Goal: Task Accomplishment & Management: Use online tool/utility

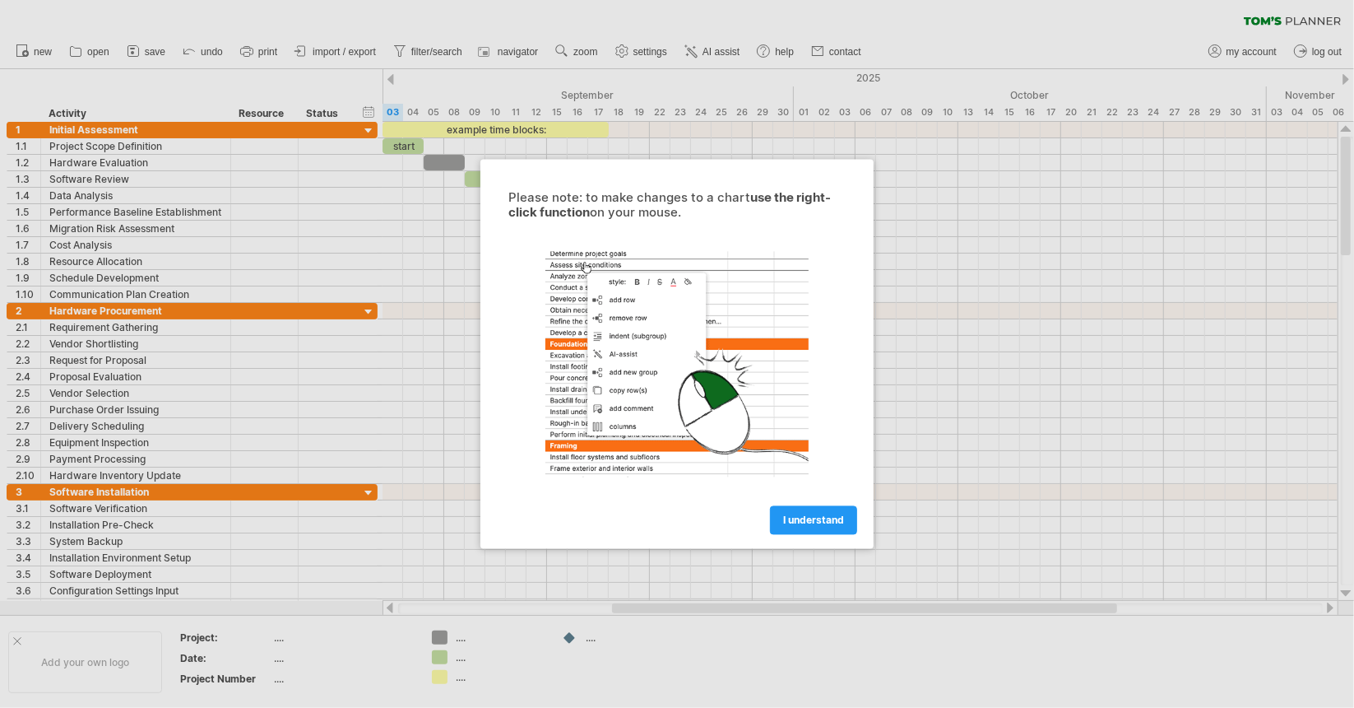
click at [174, 235] on div at bounding box center [677, 354] width 1354 height 708
click at [810, 518] on span "I understand" at bounding box center [813, 520] width 61 height 12
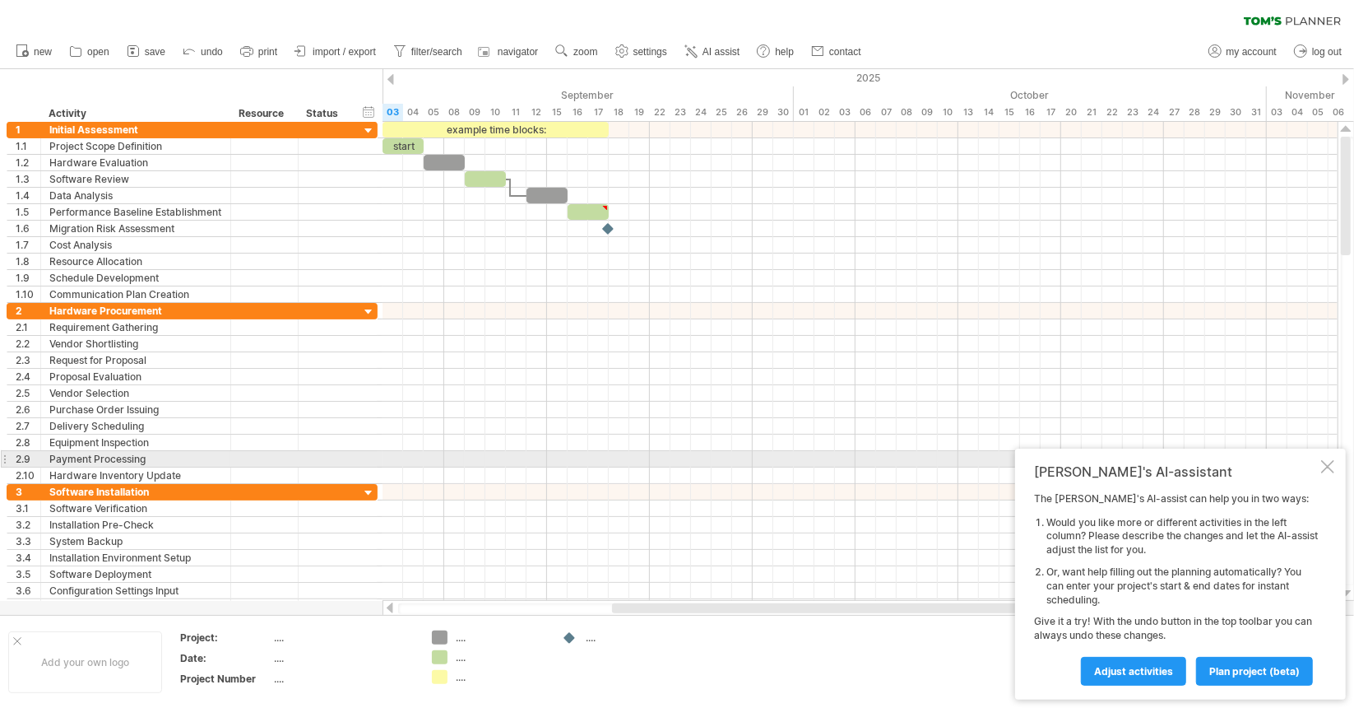
click at [1328, 461] on div at bounding box center [1327, 466] width 13 height 13
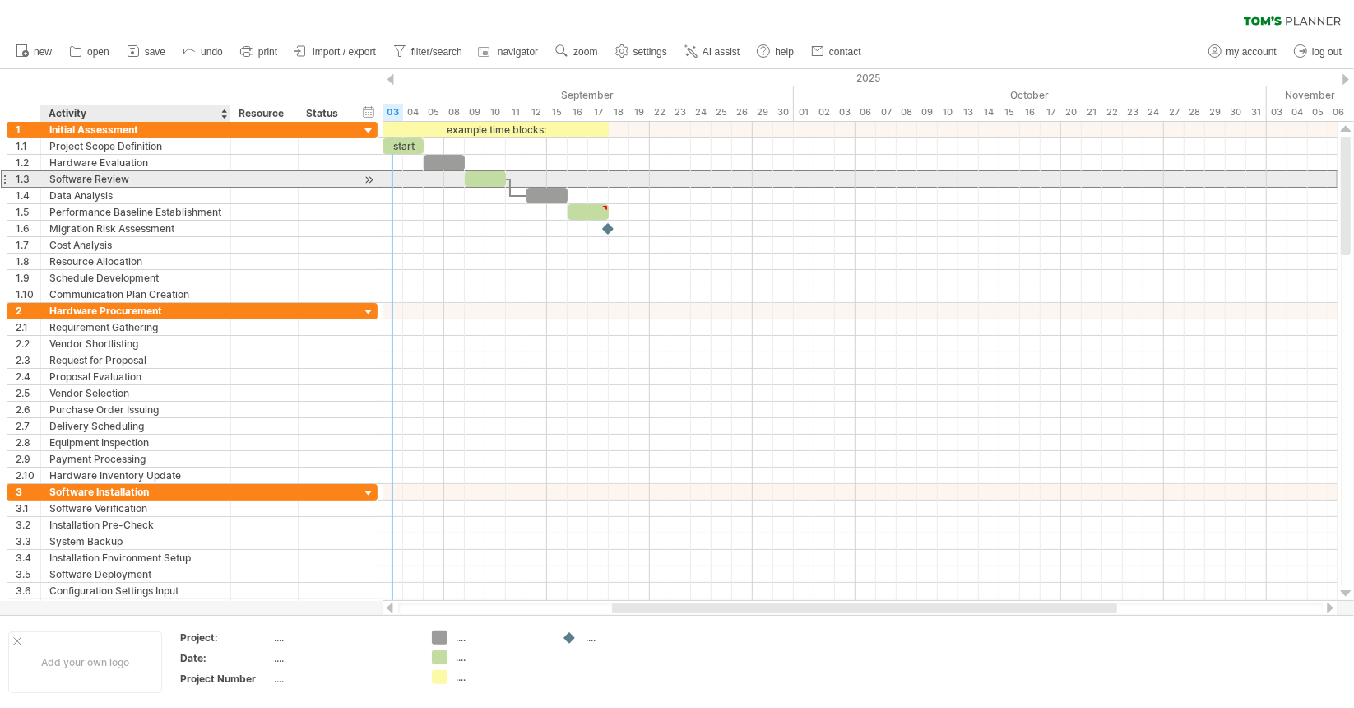
click at [222, 179] on div "**********" at bounding box center [136, 179] width 190 height 16
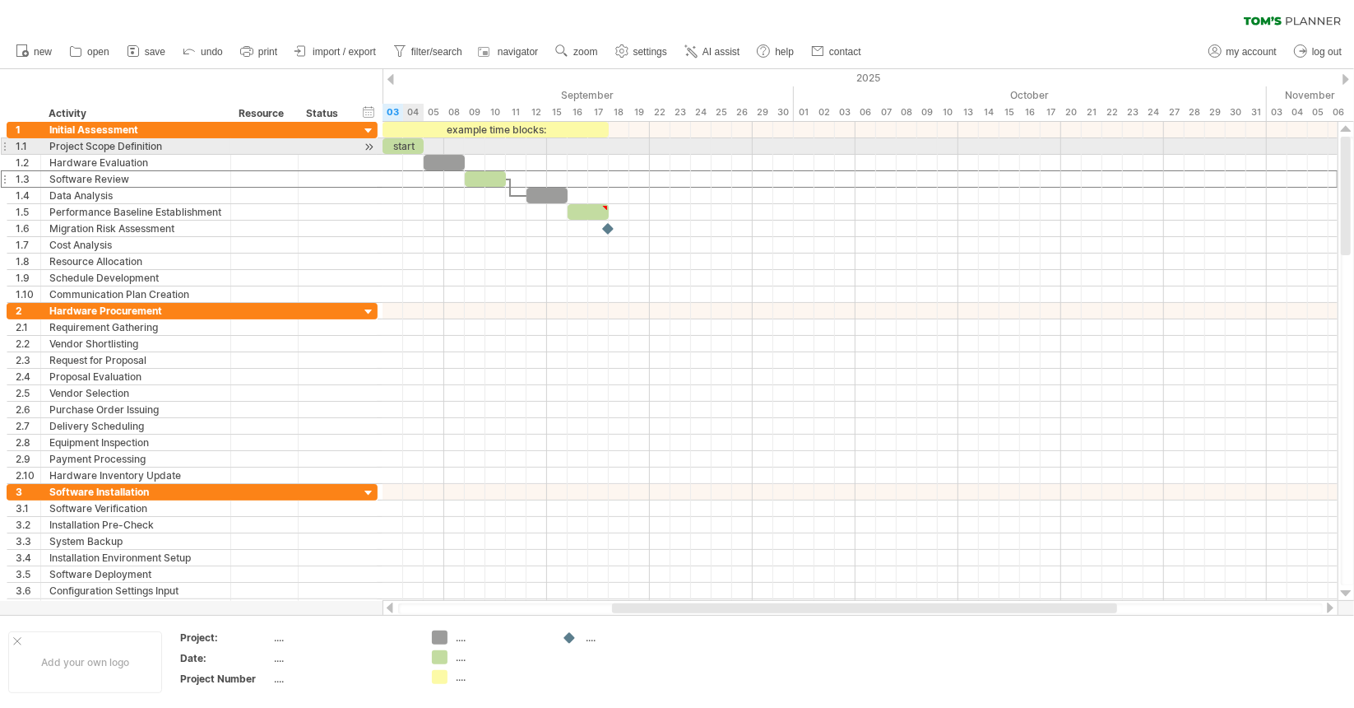
click at [403, 144] on div "start" at bounding box center [403, 146] width 41 height 16
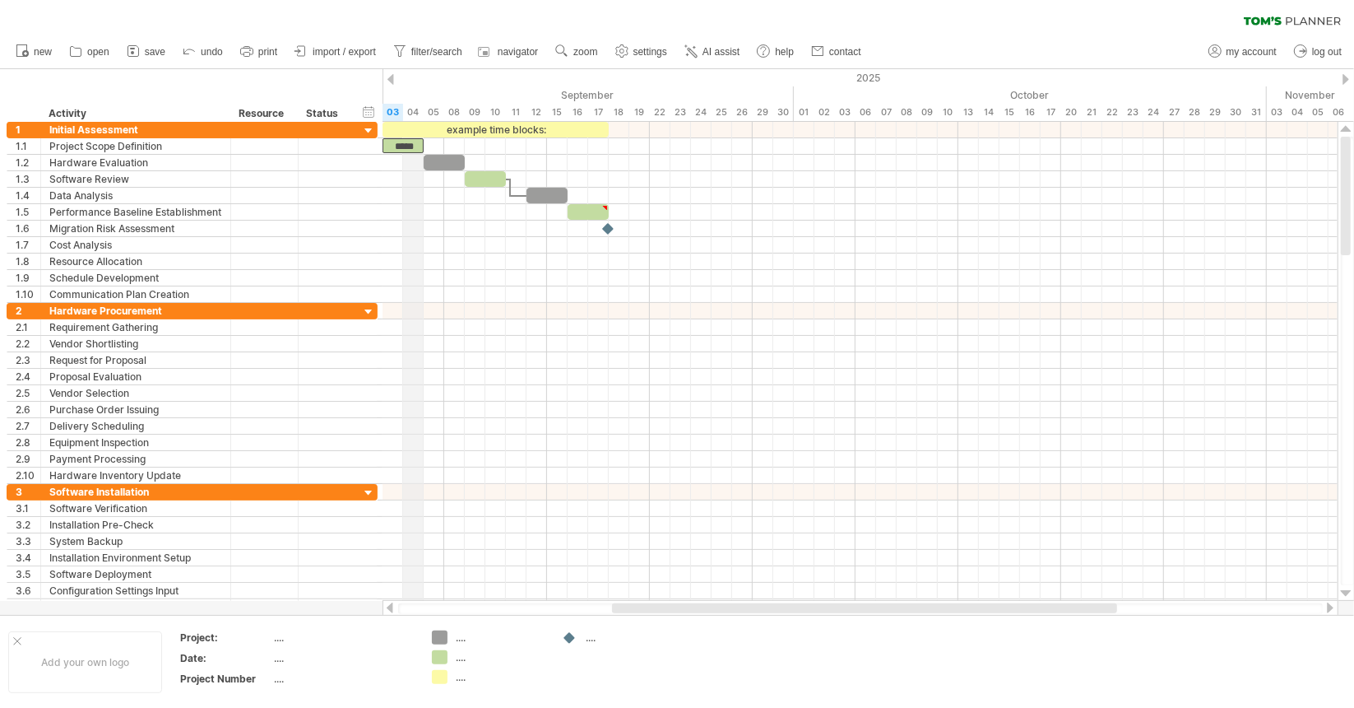
click at [416, 107] on div "04" at bounding box center [413, 112] width 21 height 17
click at [47, 50] on span "new" at bounding box center [43, 52] width 18 height 12
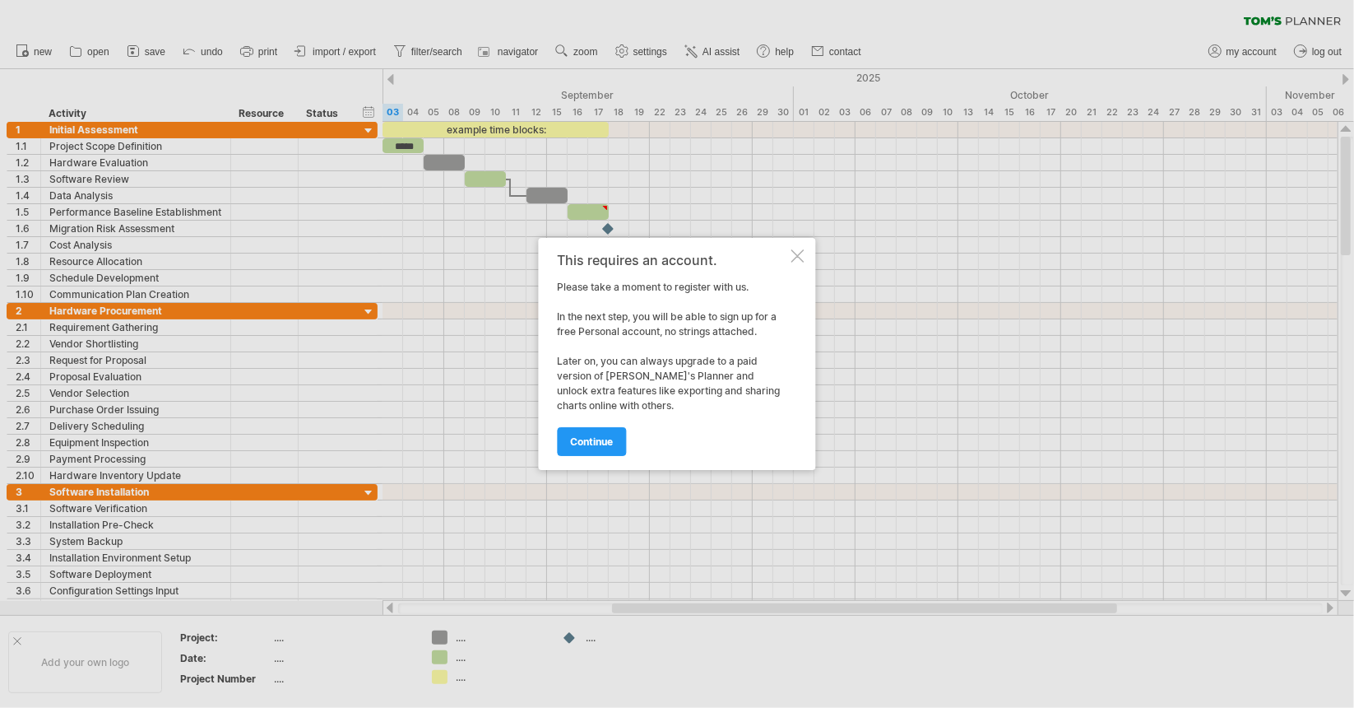
click at [789, 248] on div "This requires an account. Please take a moment to register with us. In the next…" at bounding box center [677, 354] width 277 height 232
click at [800, 256] on div at bounding box center [798, 255] width 13 height 13
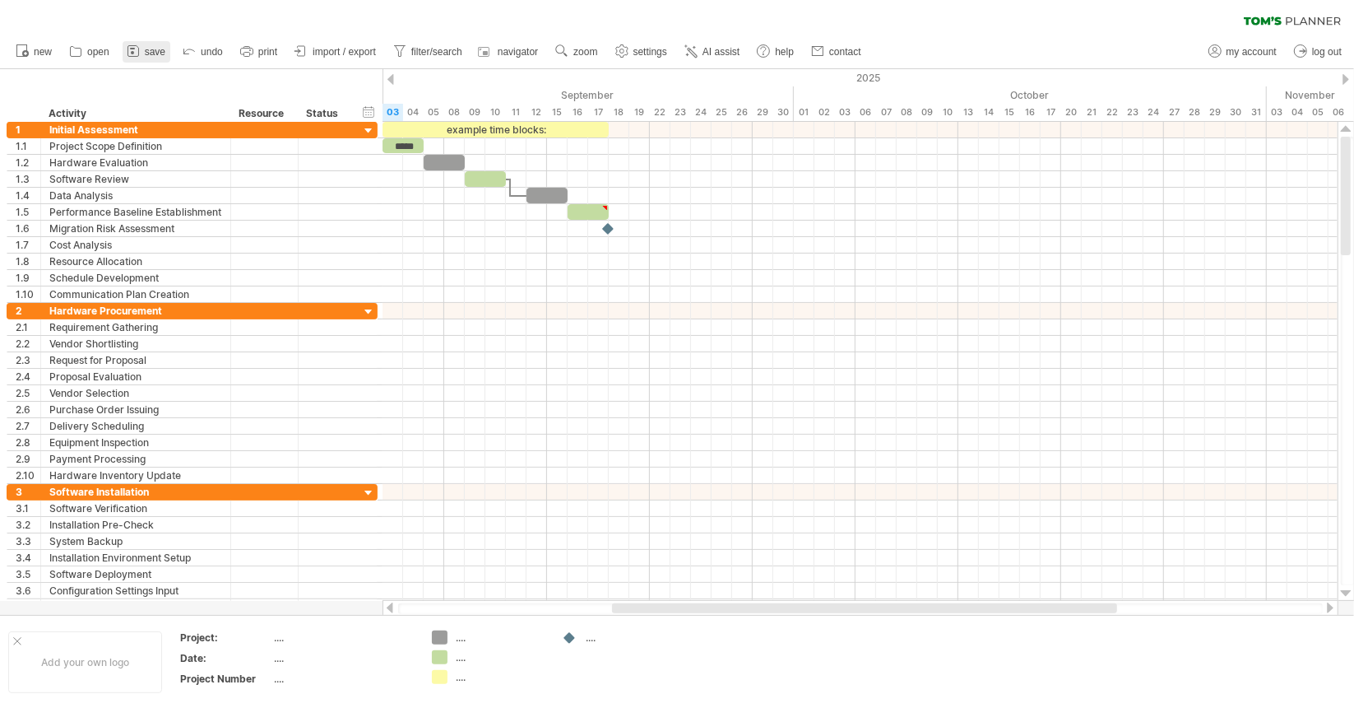
click at [144, 49] on link "save" at bounding box center [147, 51] width 48 height 21
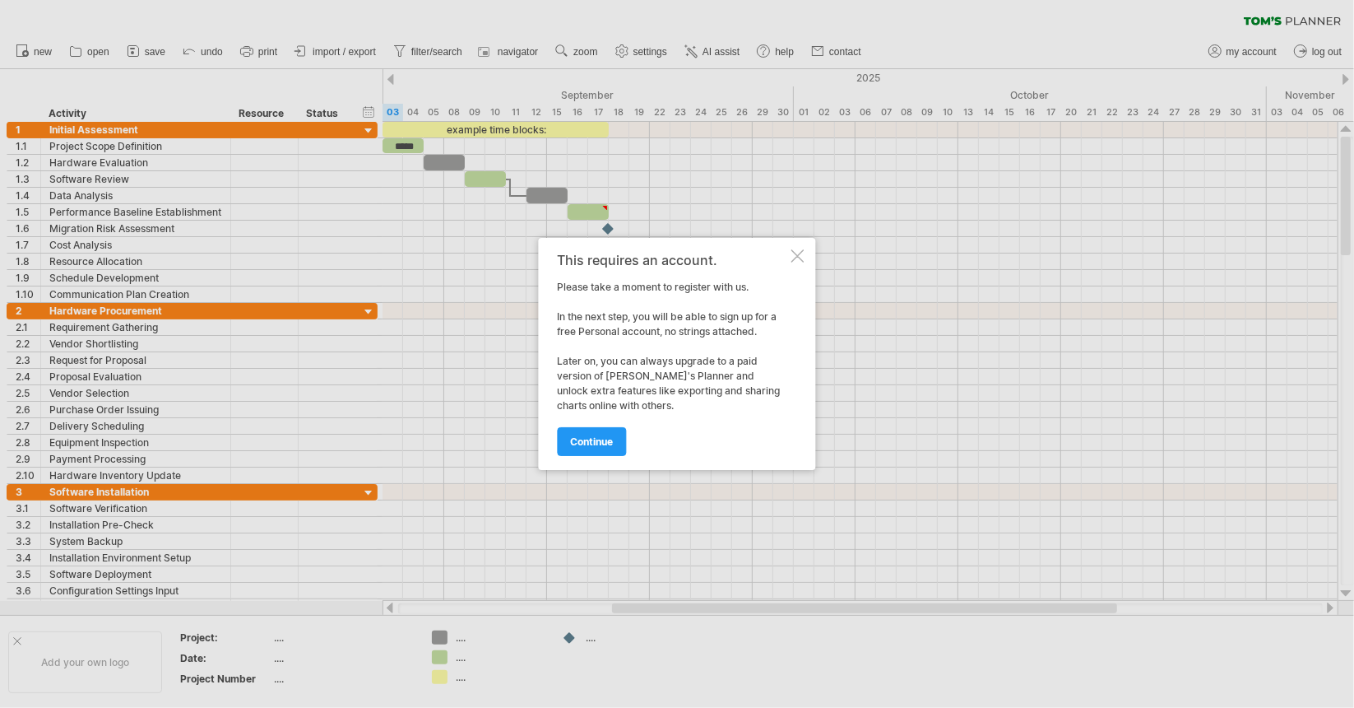
click at [794, 257] on div at bounding box center [798, 255] width 13 height 13
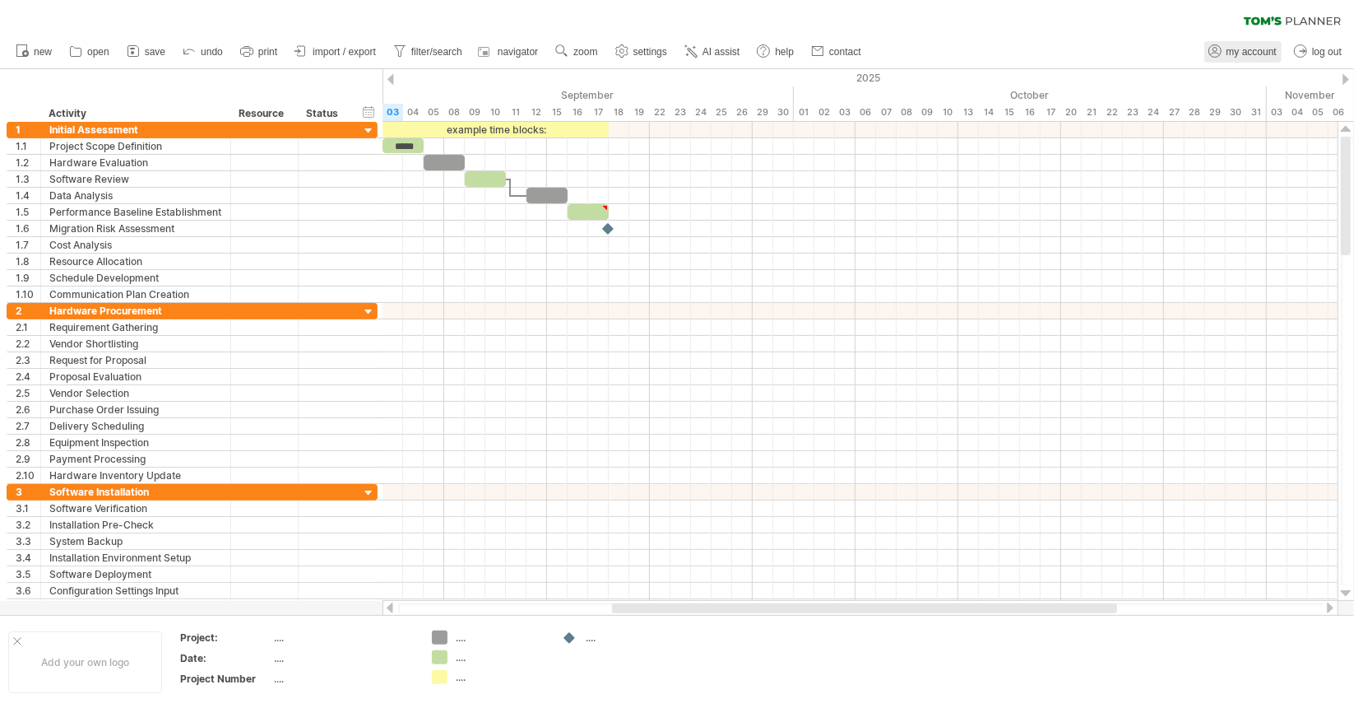
click at [1252, 54] on span "my account" at bounding box center [1252, 52] width 50 height 12
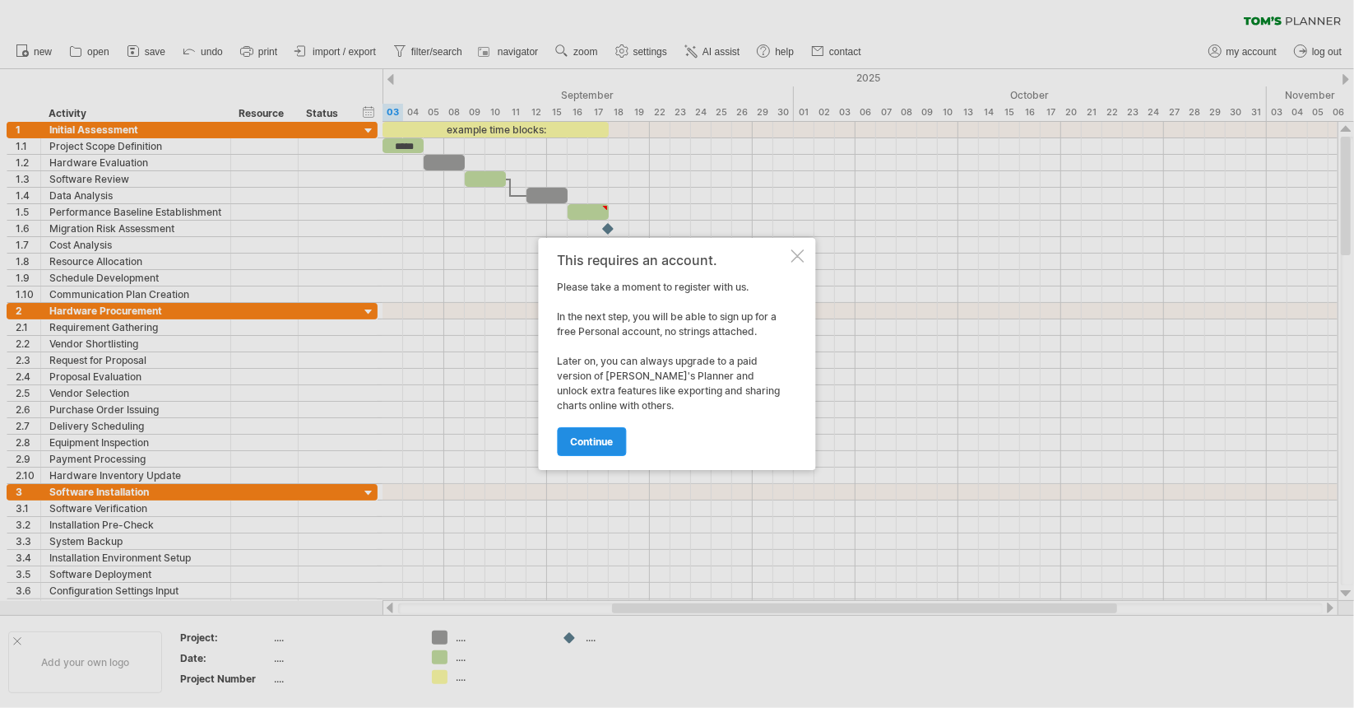
click at [596, 448] on link "continue" at bounding box center [592, 441] width 69 height 29
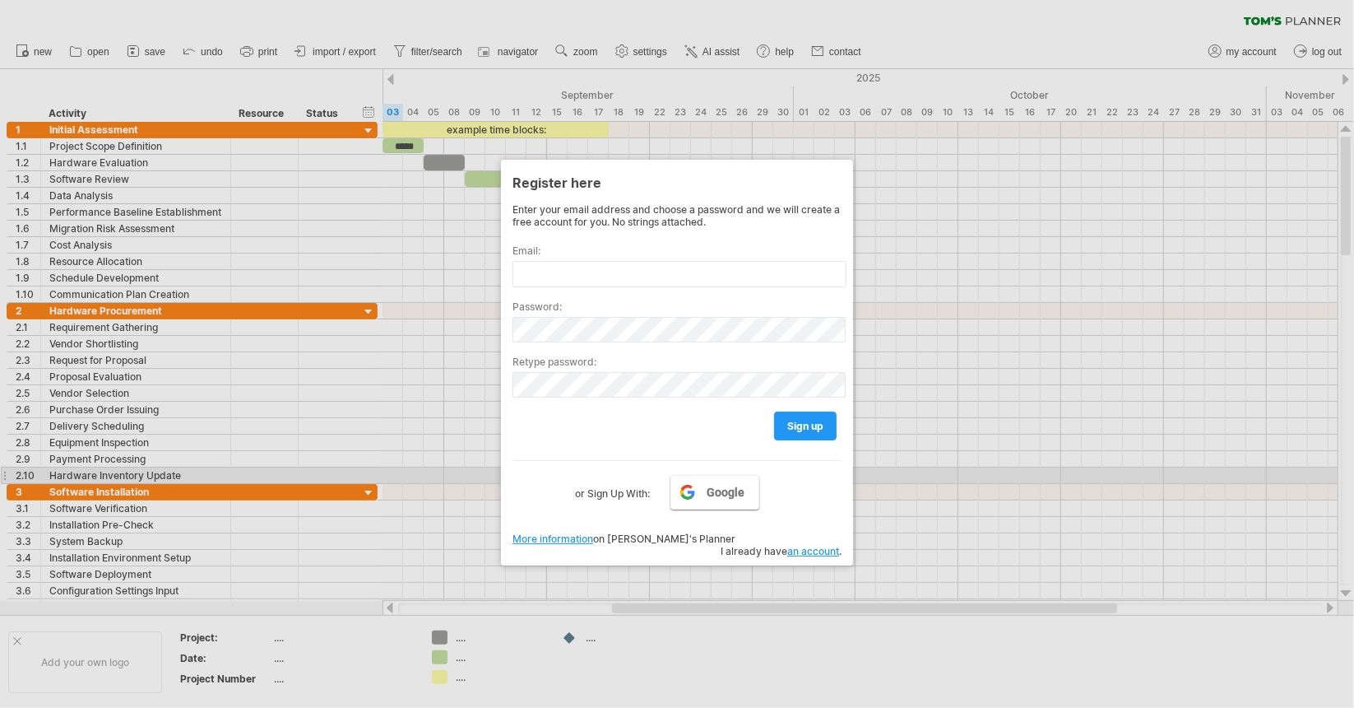
click at [714, 475] on link "Google" at bounding box center [715, 492] width 89 height 35
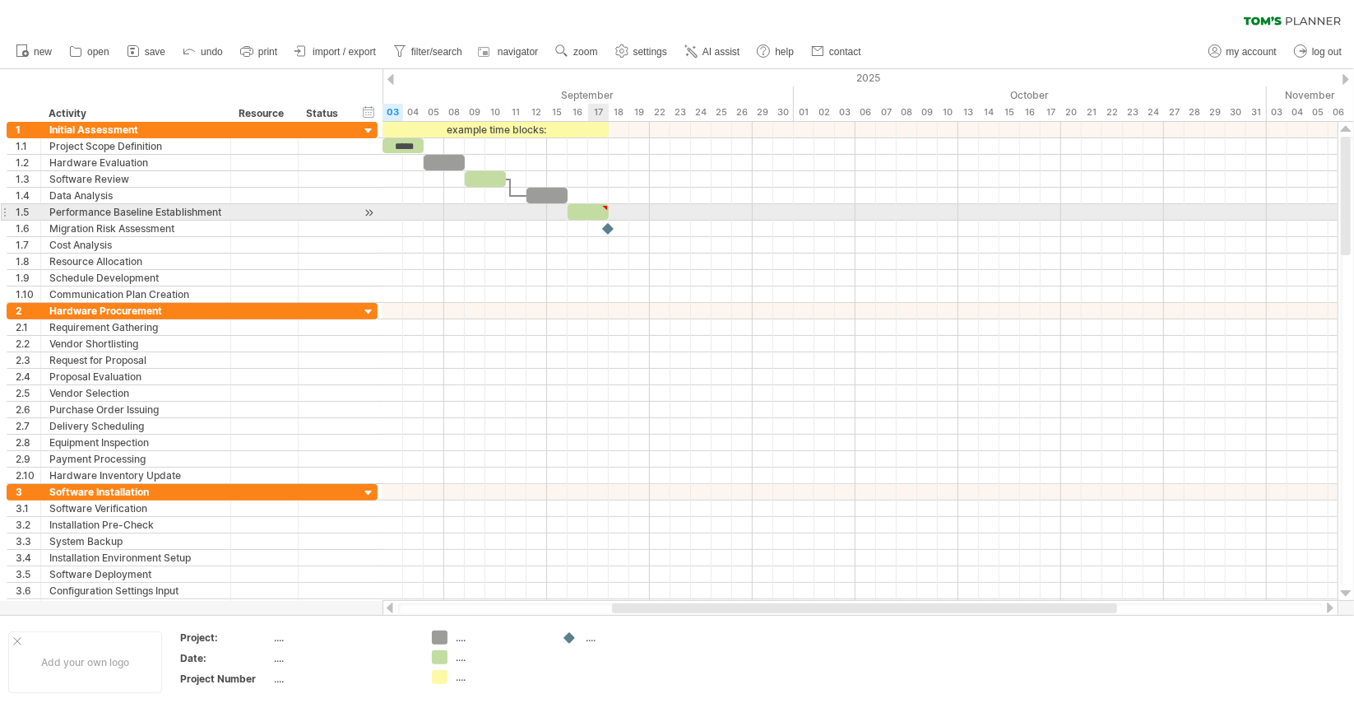
type textarea "**********"
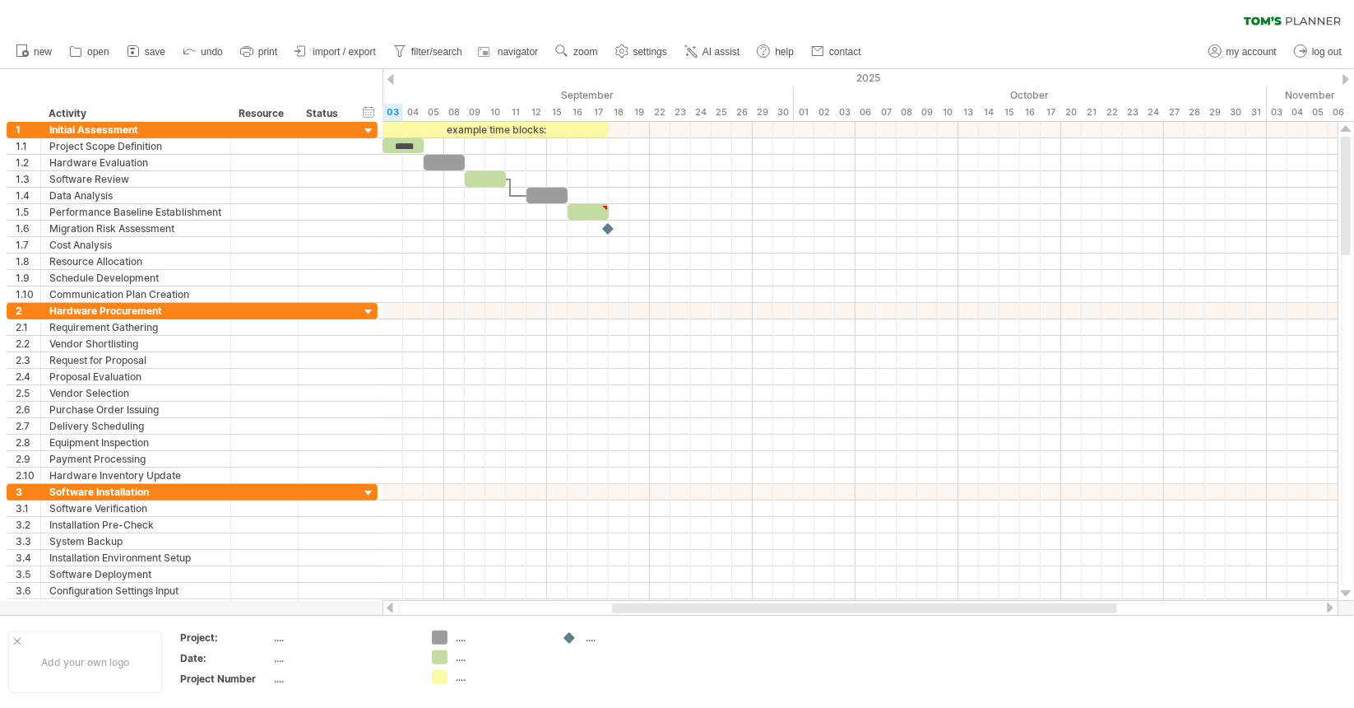
click at [1347, 80] on div at bounding box center [1346, 79] width 7 height 11
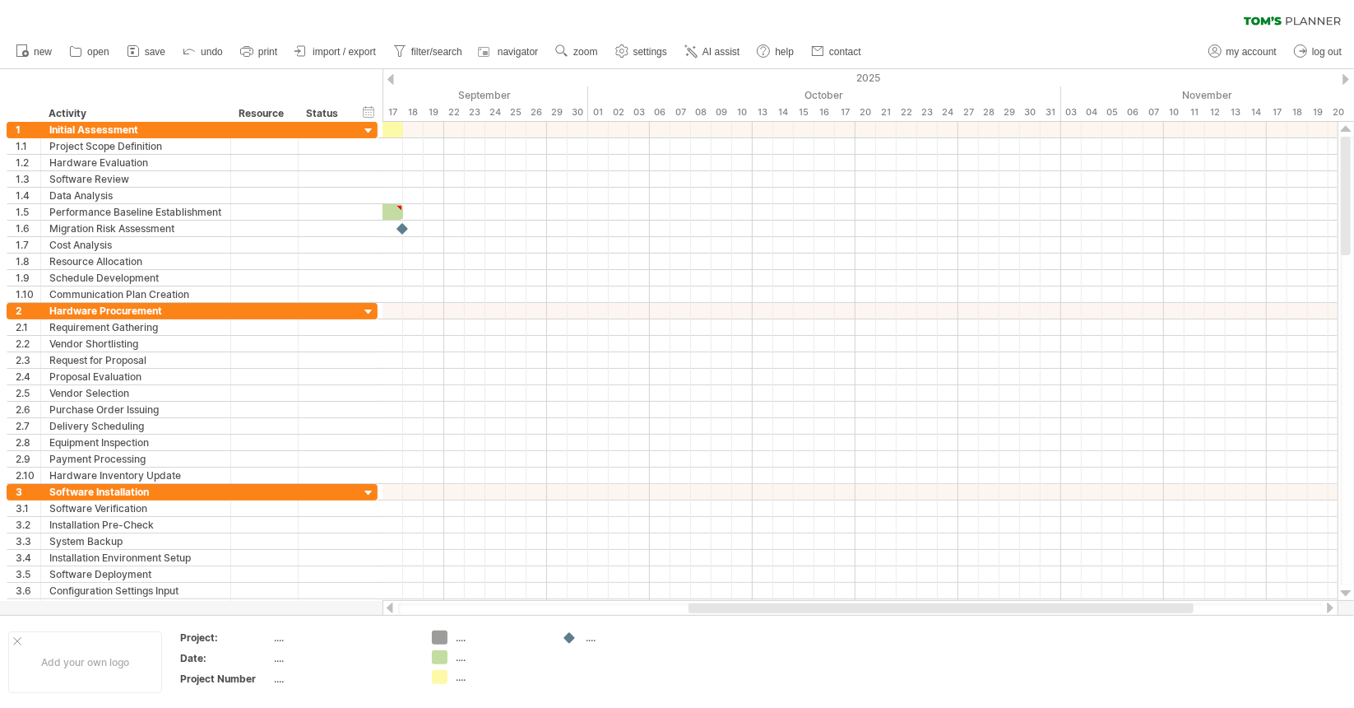
click at [1347, 80] on div at bounding box center [1346, 79] width 7 height 11
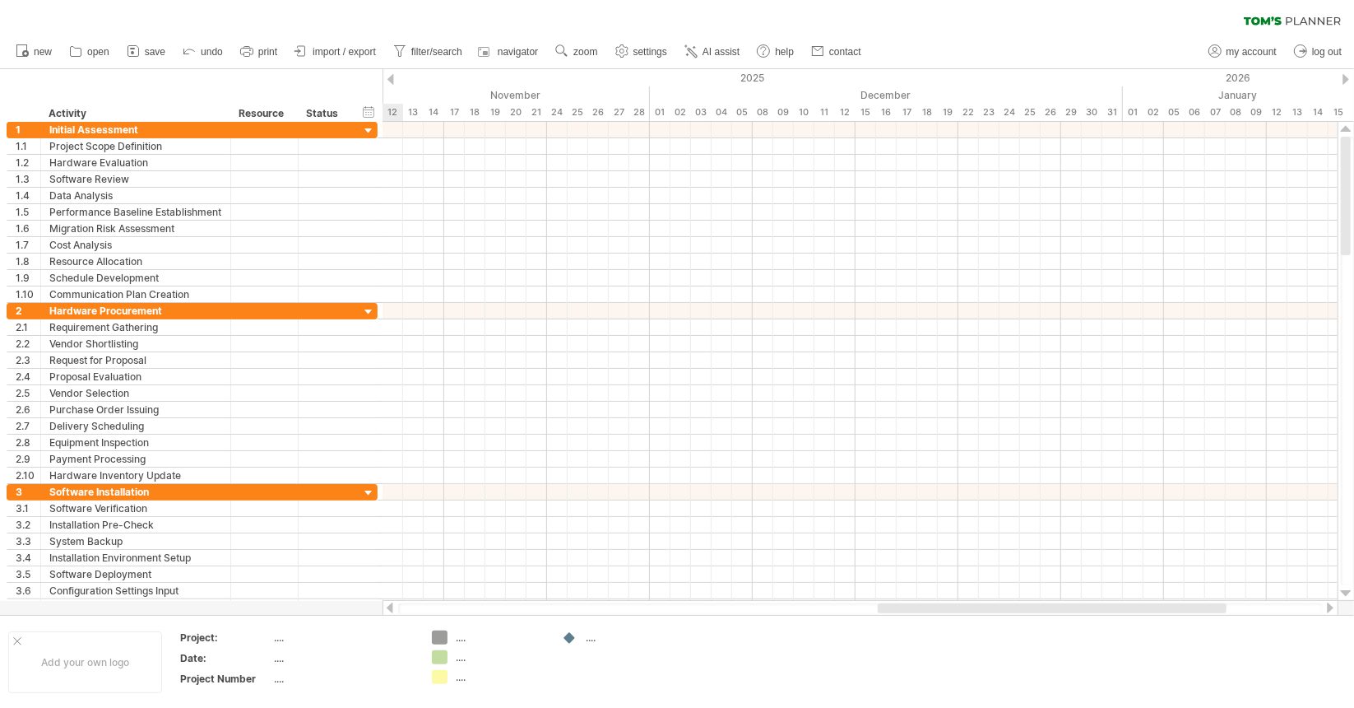
click at [1347, 80] on div at bounding box center [1346, 79] width 7 height 11
click at [391, 79] on div at bounding box center [391, 79] width 7 height 11
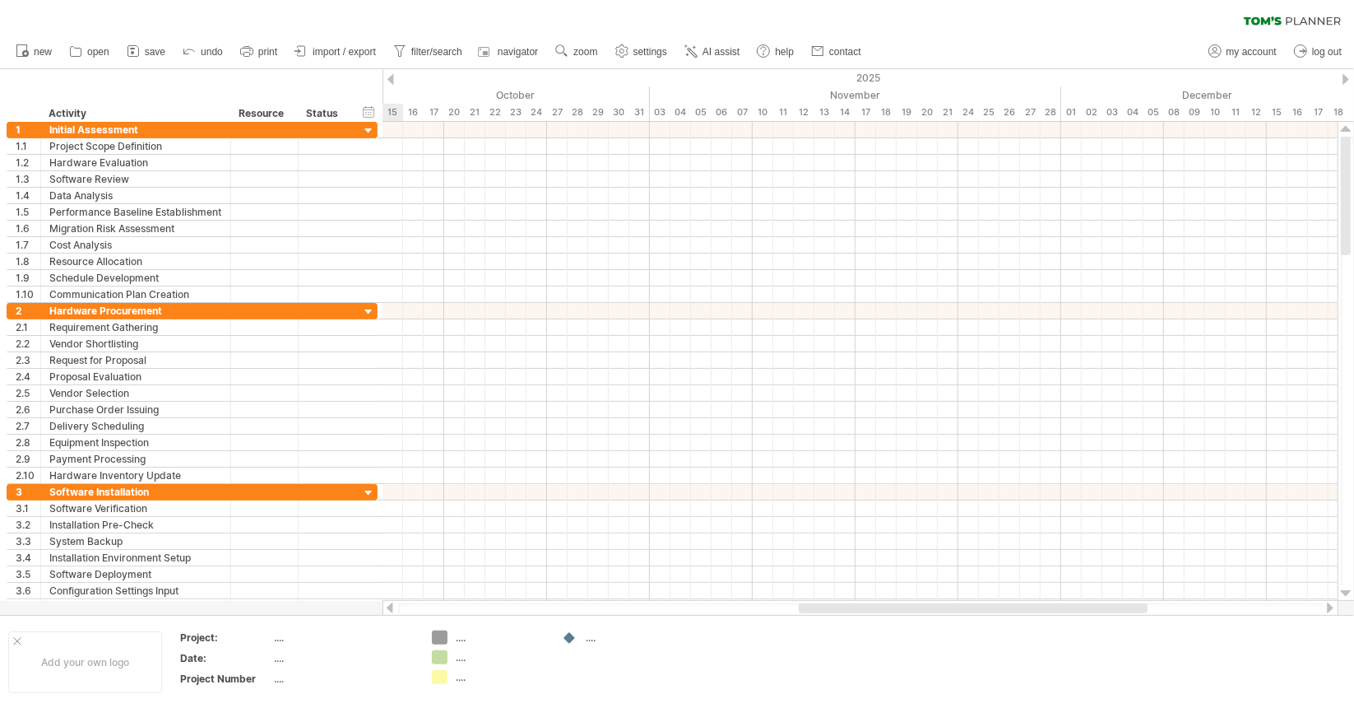
click at [391, 79] on div at bounding box center [391, 79] width 7 height 11
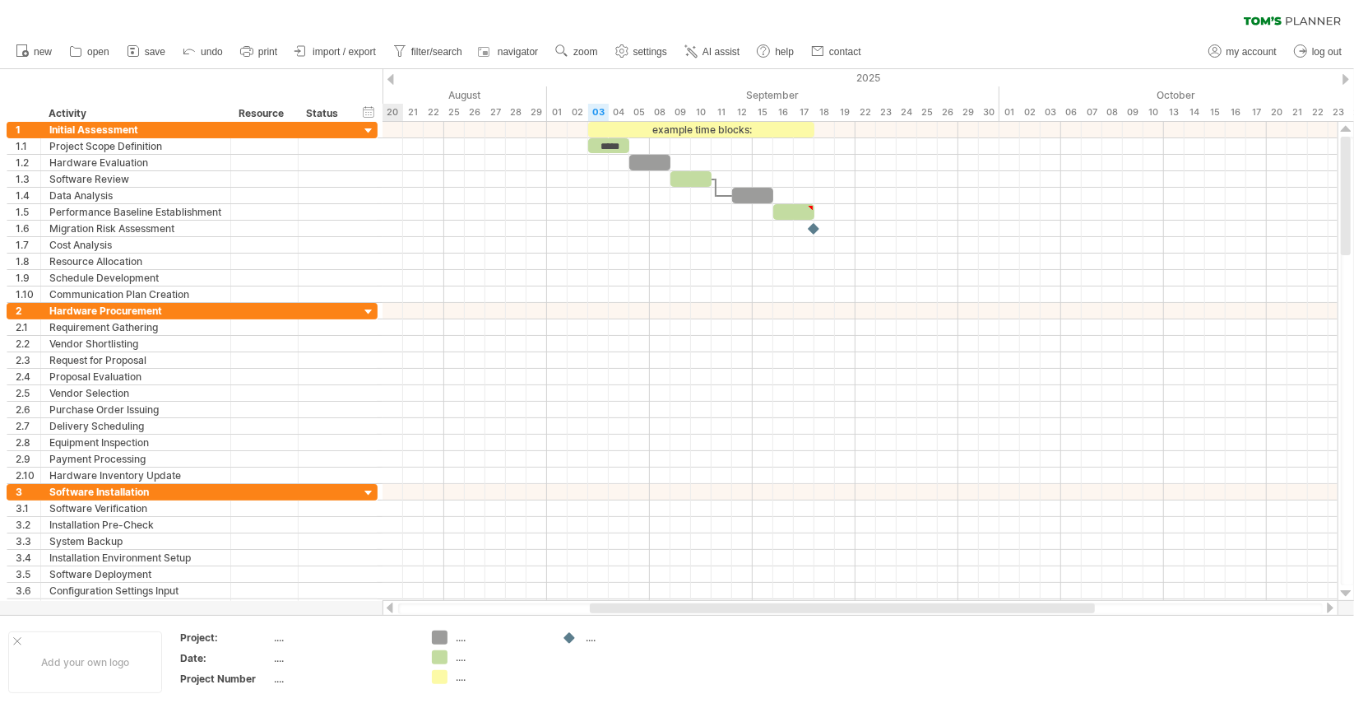
click at [391, 79] on div at bounding box center [391, 79] width 7 height 11
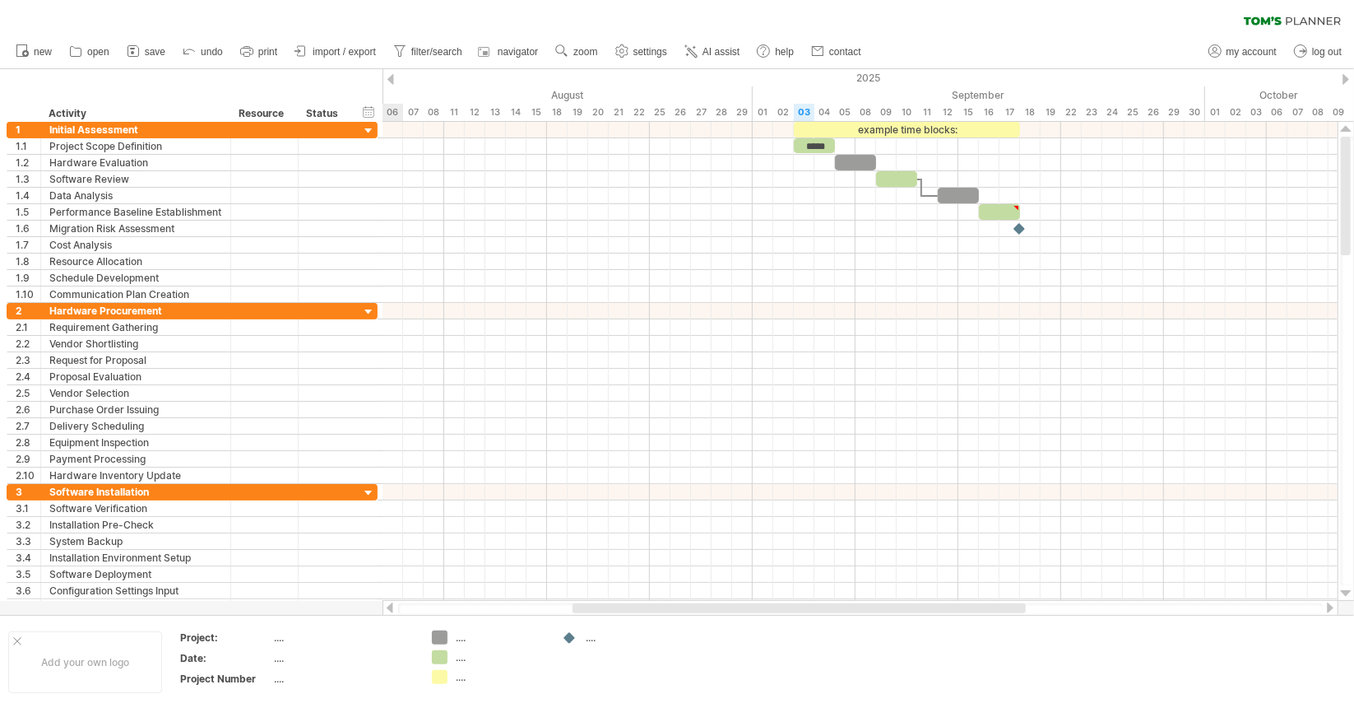
click at [391, 79] on div at bounding box center [391, 79] width 7 height 11
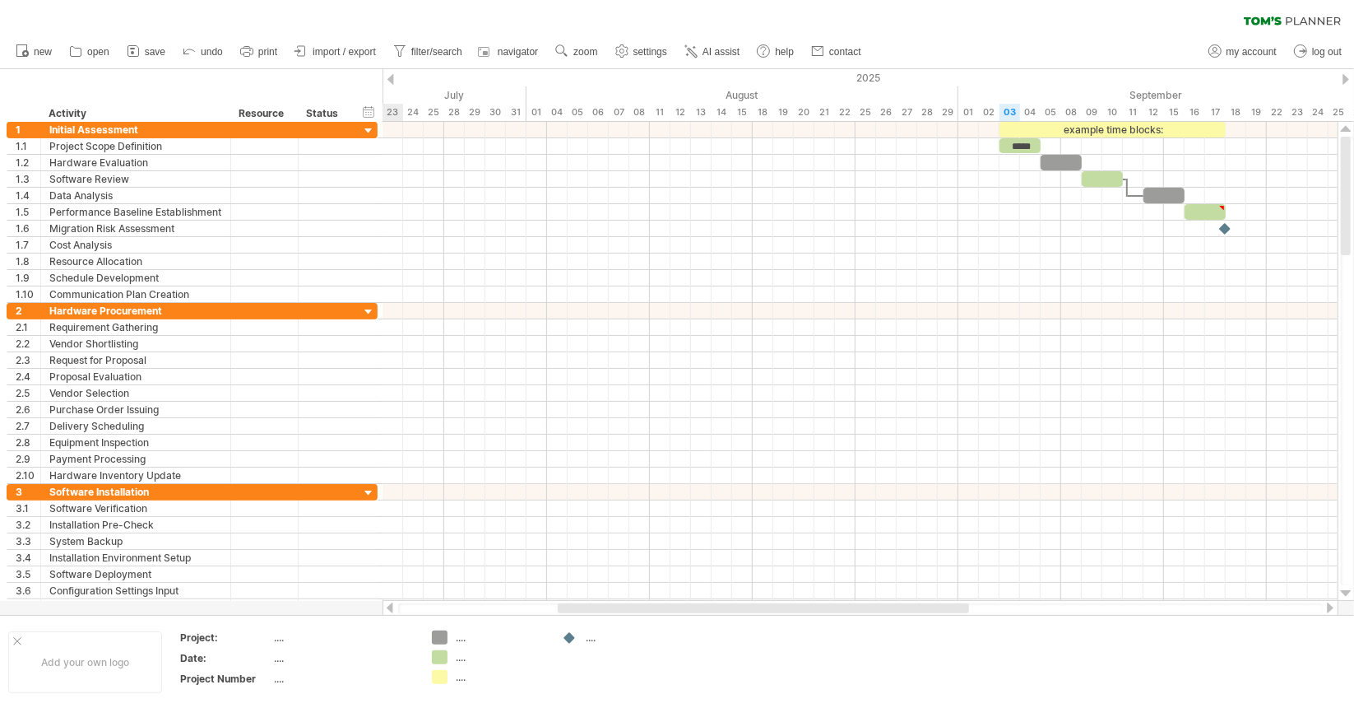
click at [391, 79] on div at bounding box center [391, 79] width 7 height 11
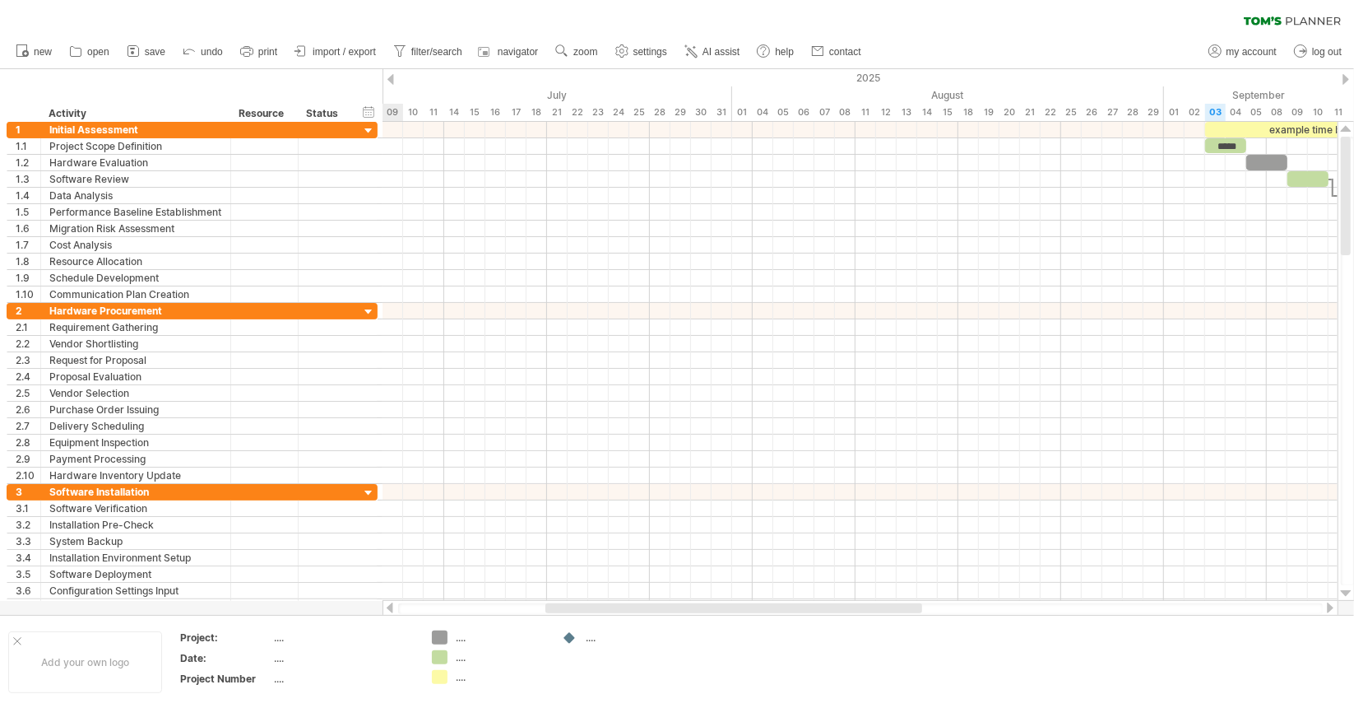
click at [391, 79] on div at bounding box center [391, 79] width 7 height 11
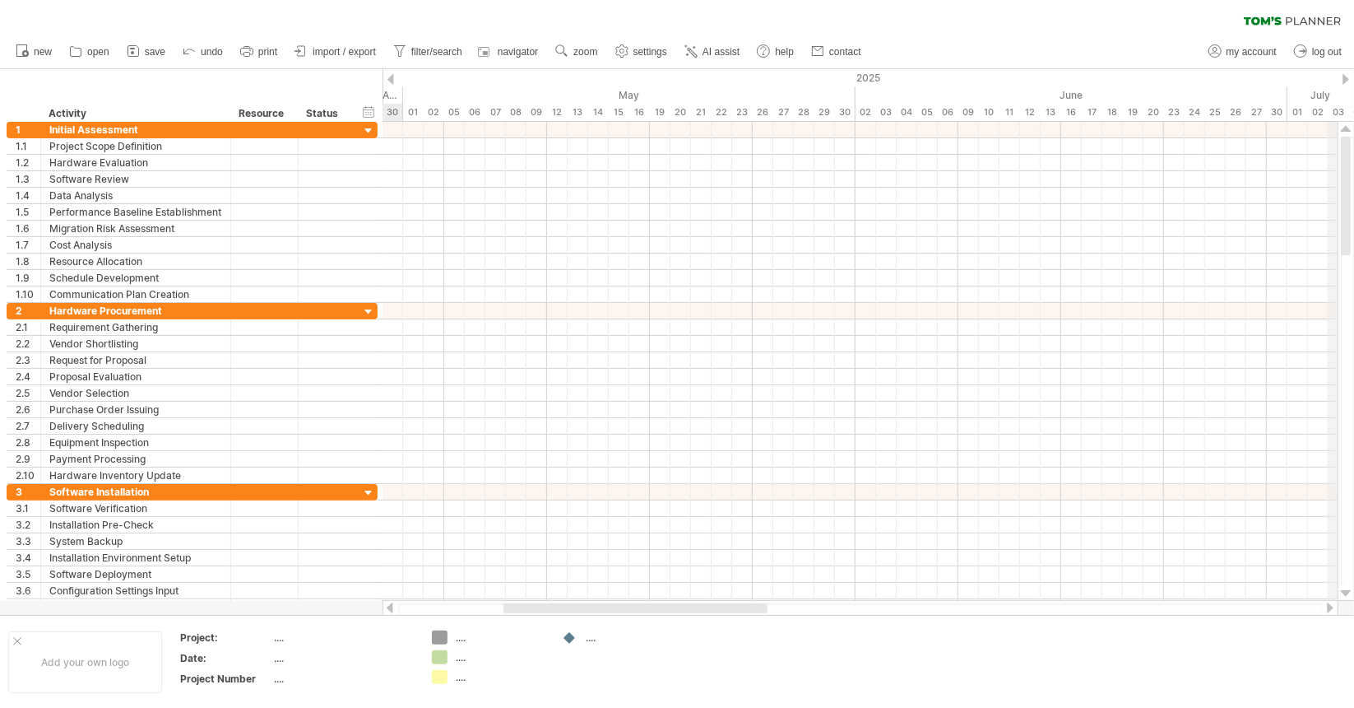
click at [1343, 78] on div at bounding box center [1346, 79] width 7 height 11
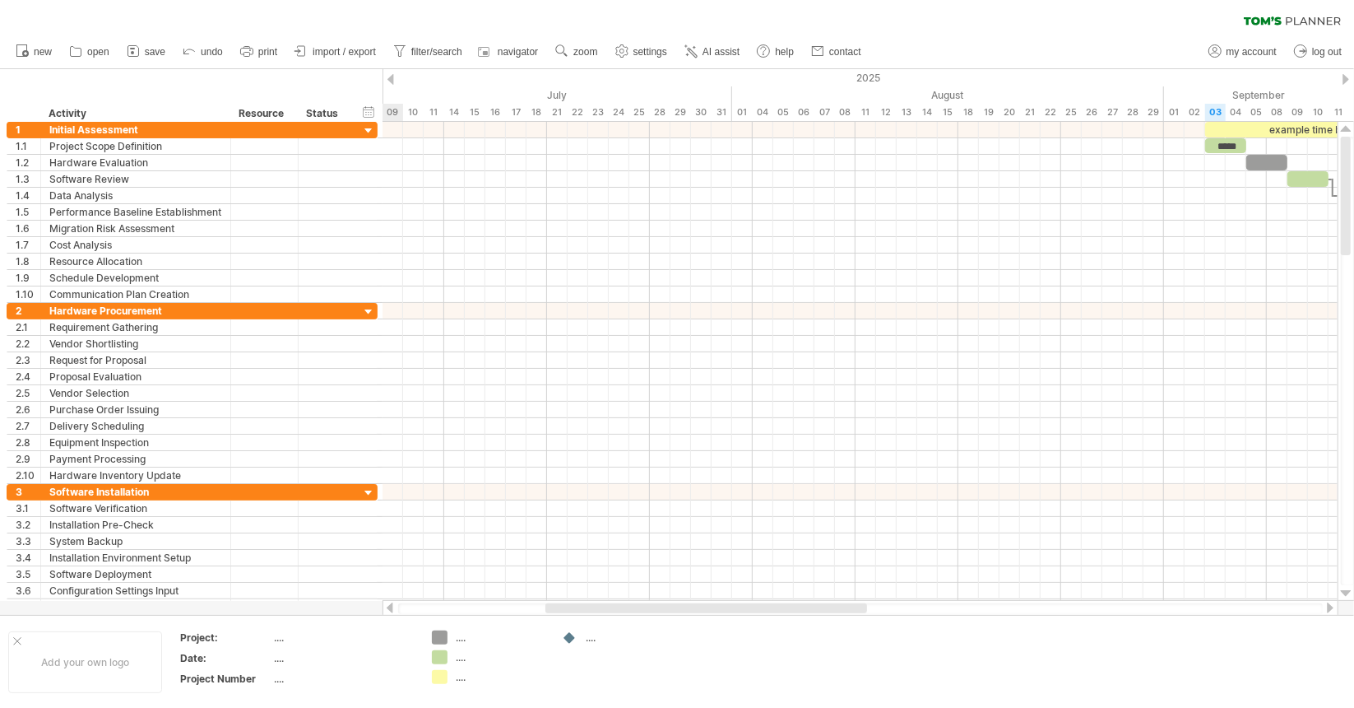
click at [1343, 78] on div at bounding box center [1346, 79] width 7 height 11
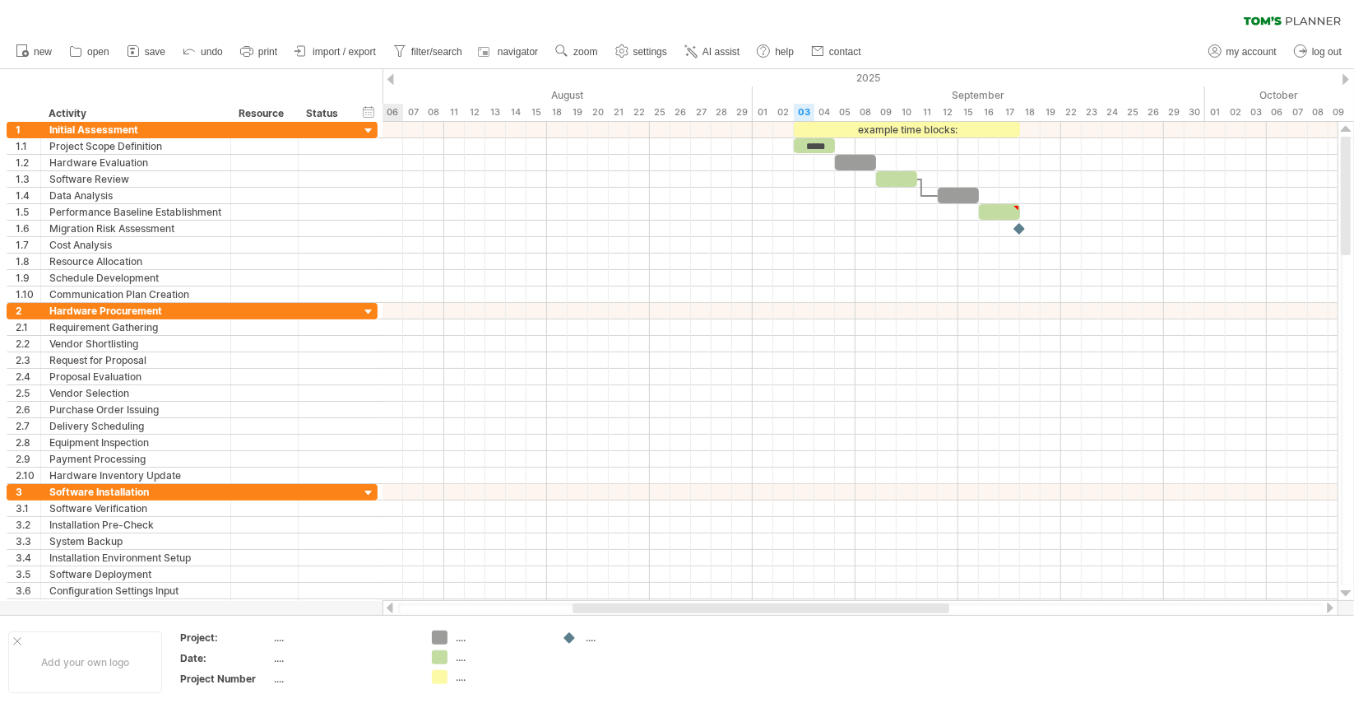
click at [1343, 78] on div at bounding box center [1346, 79] width 7 height 11
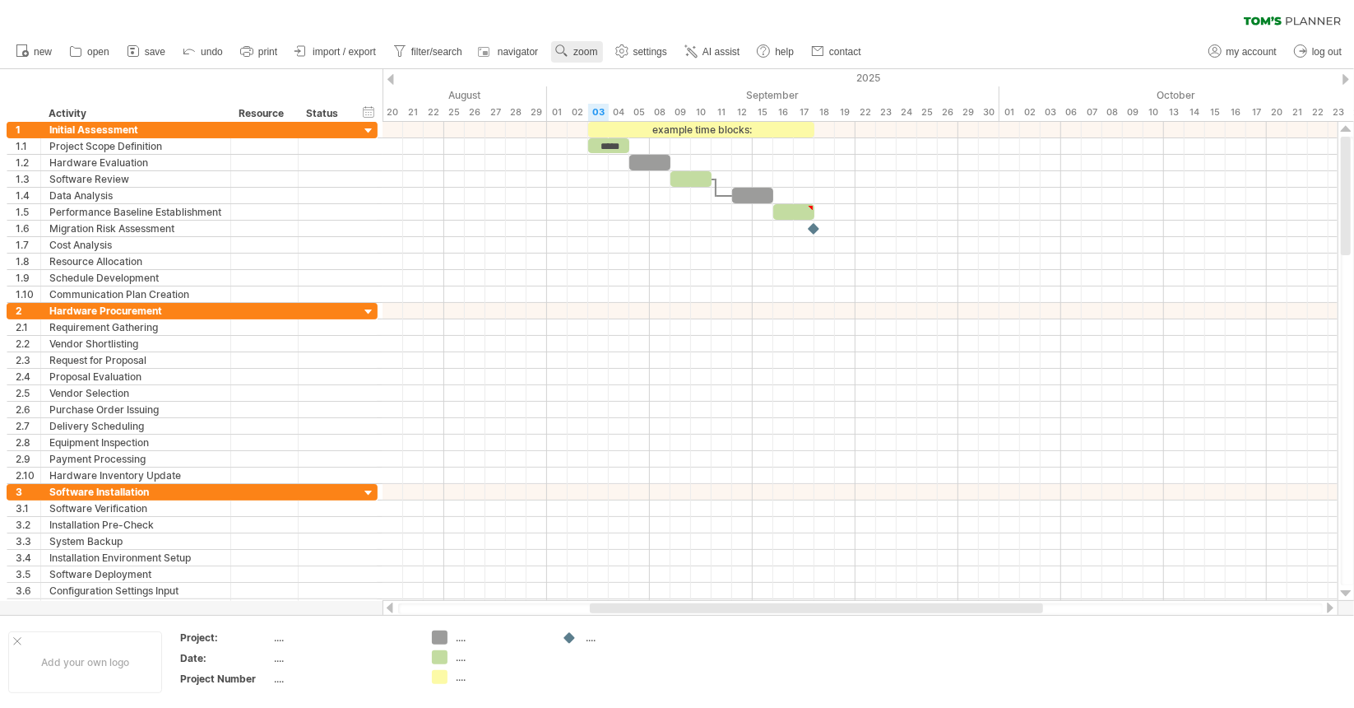
click at [579, 53] on span "zoom" at bounding box center [586, 52] width 24 height 12
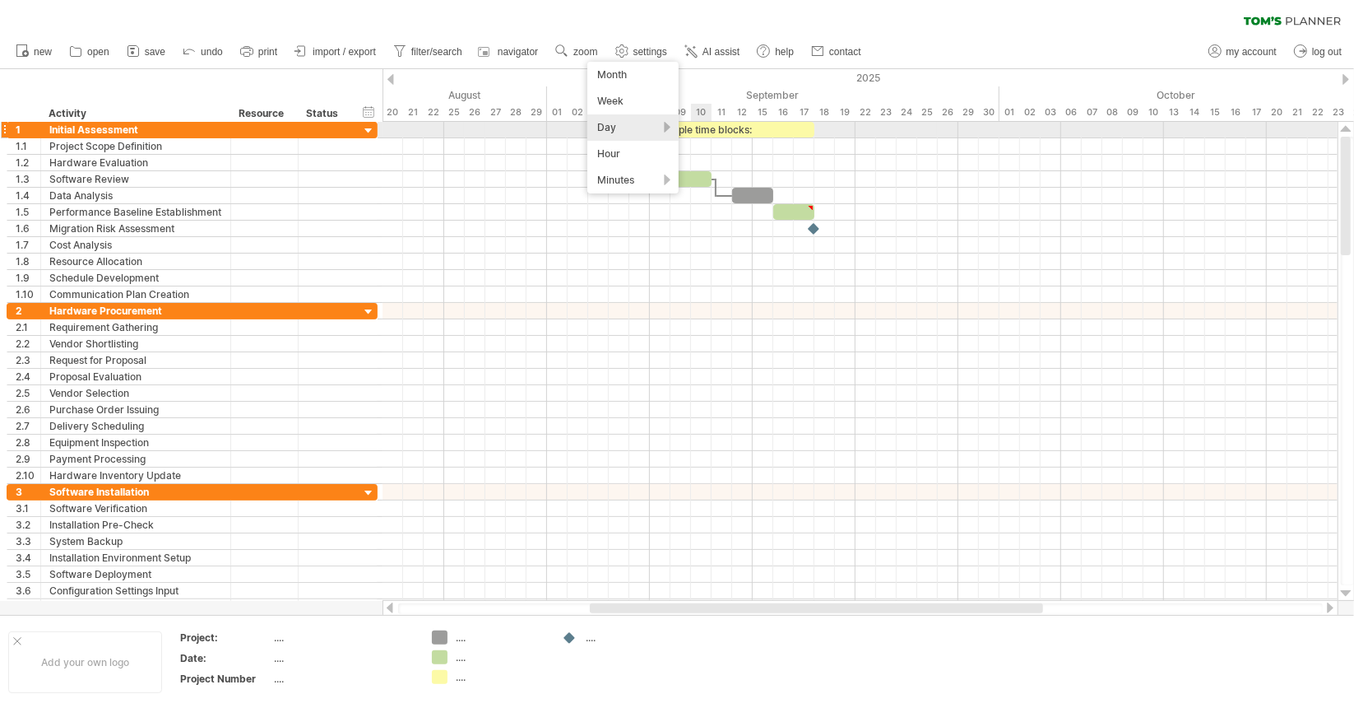
click at [645, 126] on div "Day" at bounding box center [633, 127] width 91 height 26
click at [162, 136] on div "Initial Assessment" at bounding box center [135, 130] width 173 height 16
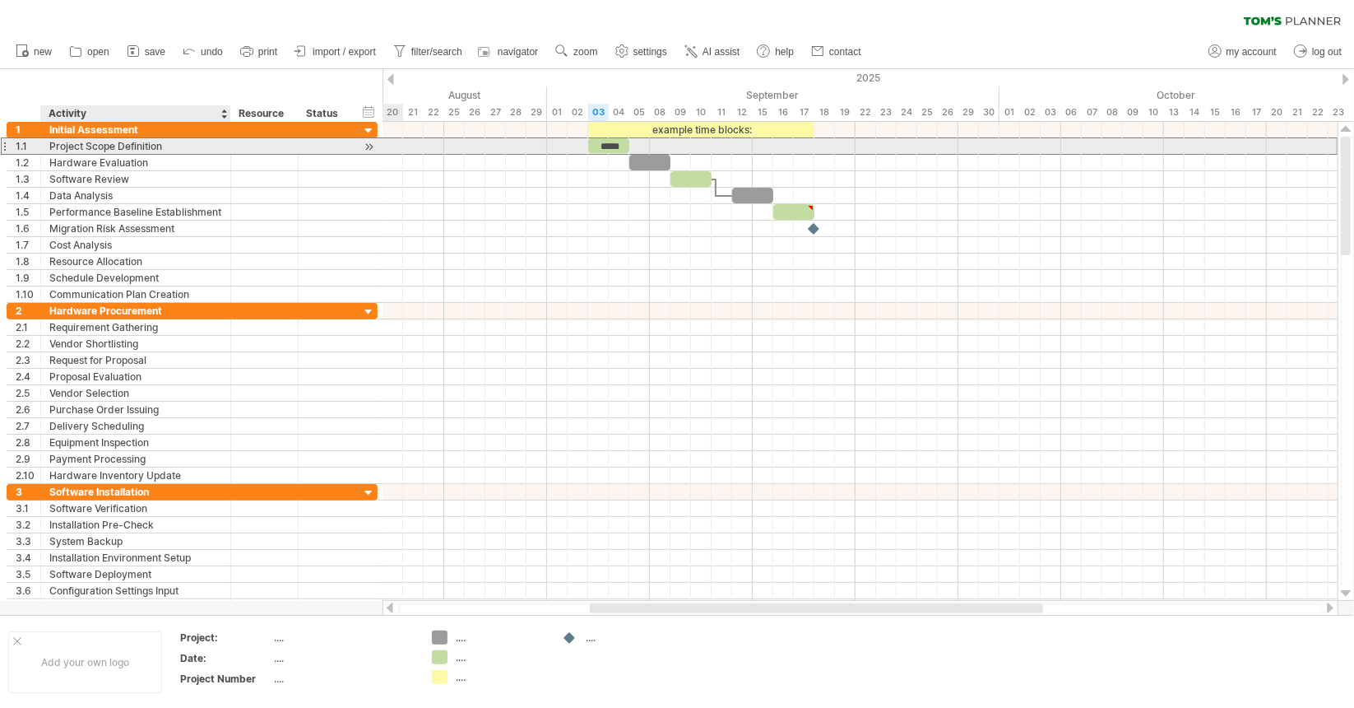
click at [158, 145] on div "Project Scope Definition" at bounding box center [135, 146] width 173 height 16
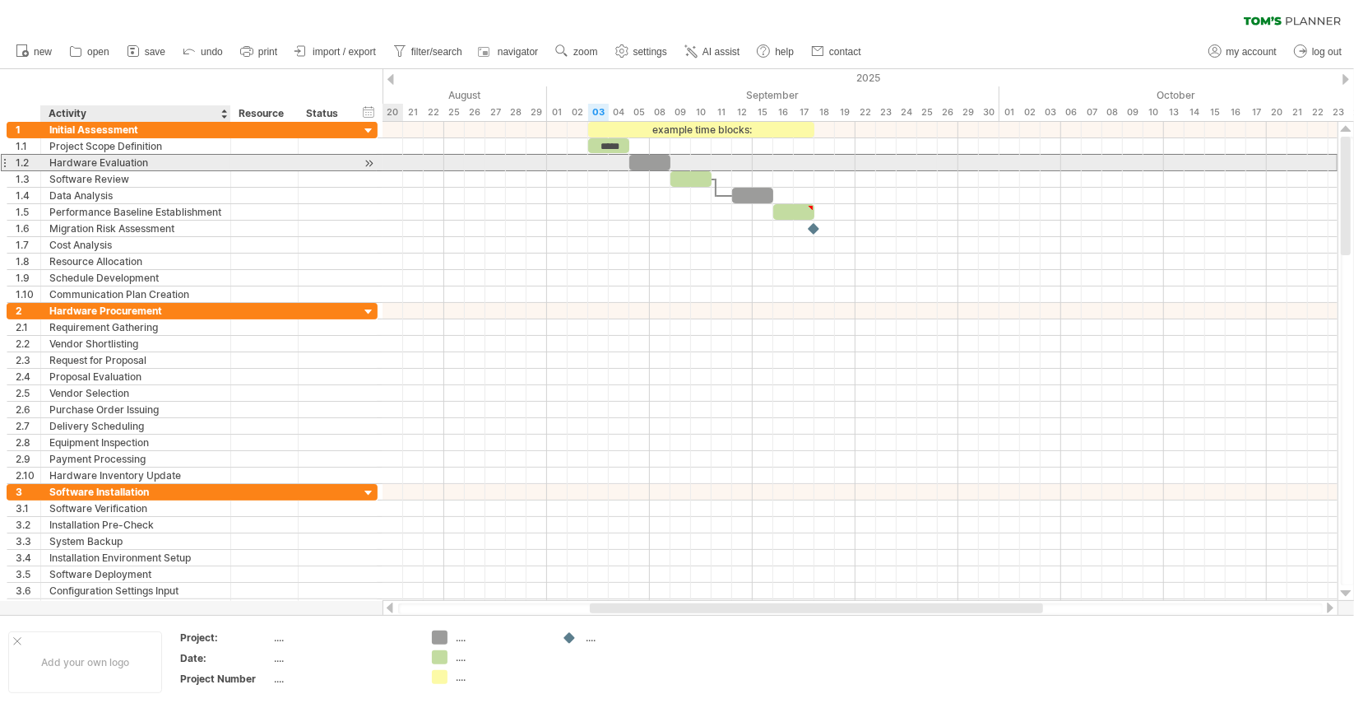
click at [216, 160] on div "Hardware Evaluation" at bounding box center [135, 163] width 173 height 16
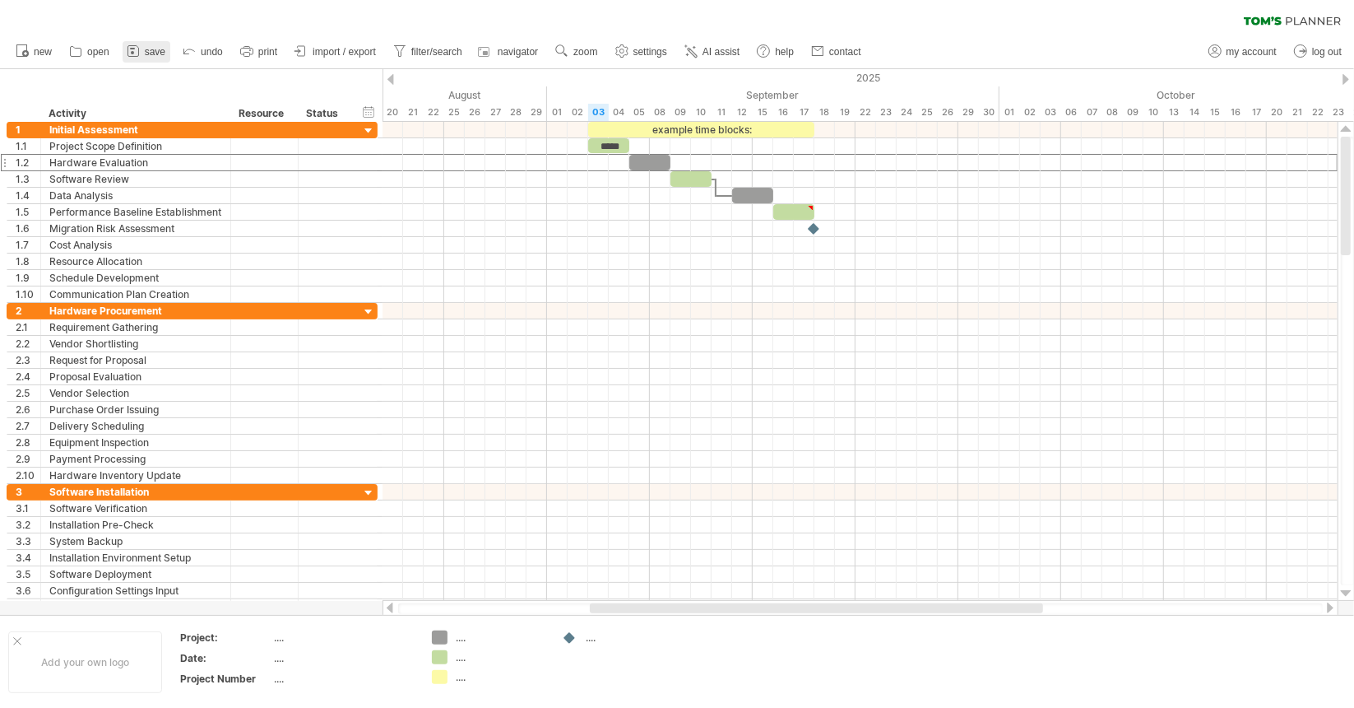
click at [149, 53] on span "save" at bounding box center [155, 52] width 21 height 12
click at [1233, 46] on span "my account" at bounding box center [1252, 52] width 50 height 12
type input "**********"
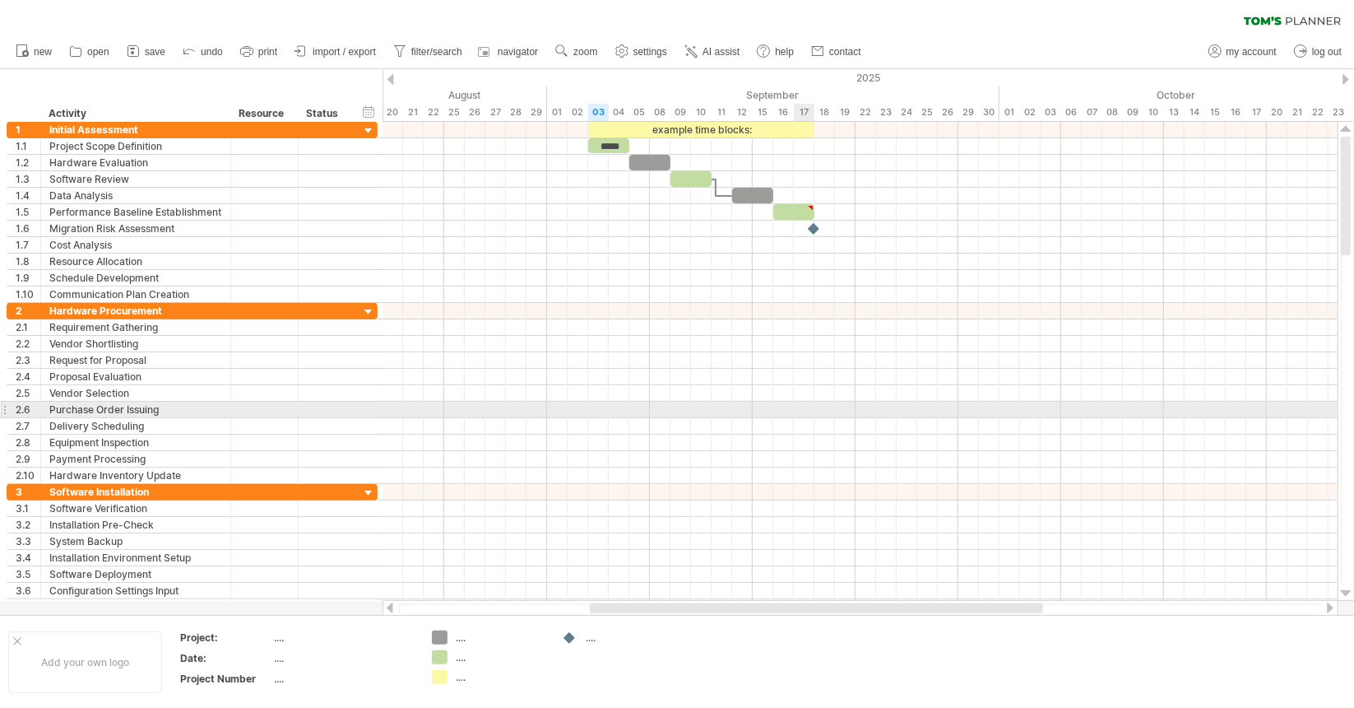
click at [797, 406] on div at bounding box center [860, 410] width 955 height 16
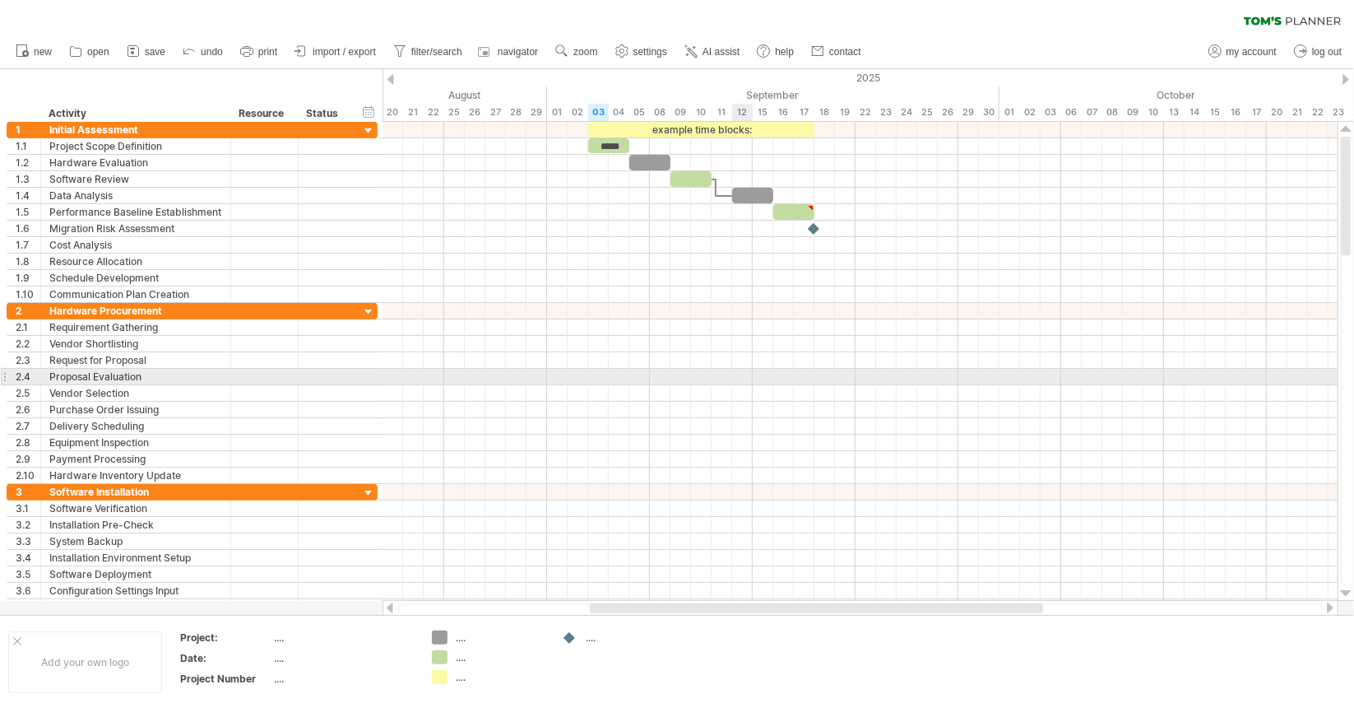
click at [739, 378] on div at bounding box center [860, 377] width 955 height 16
